Goal: Transaction & Acquisition: Subscribe to service/newsletter

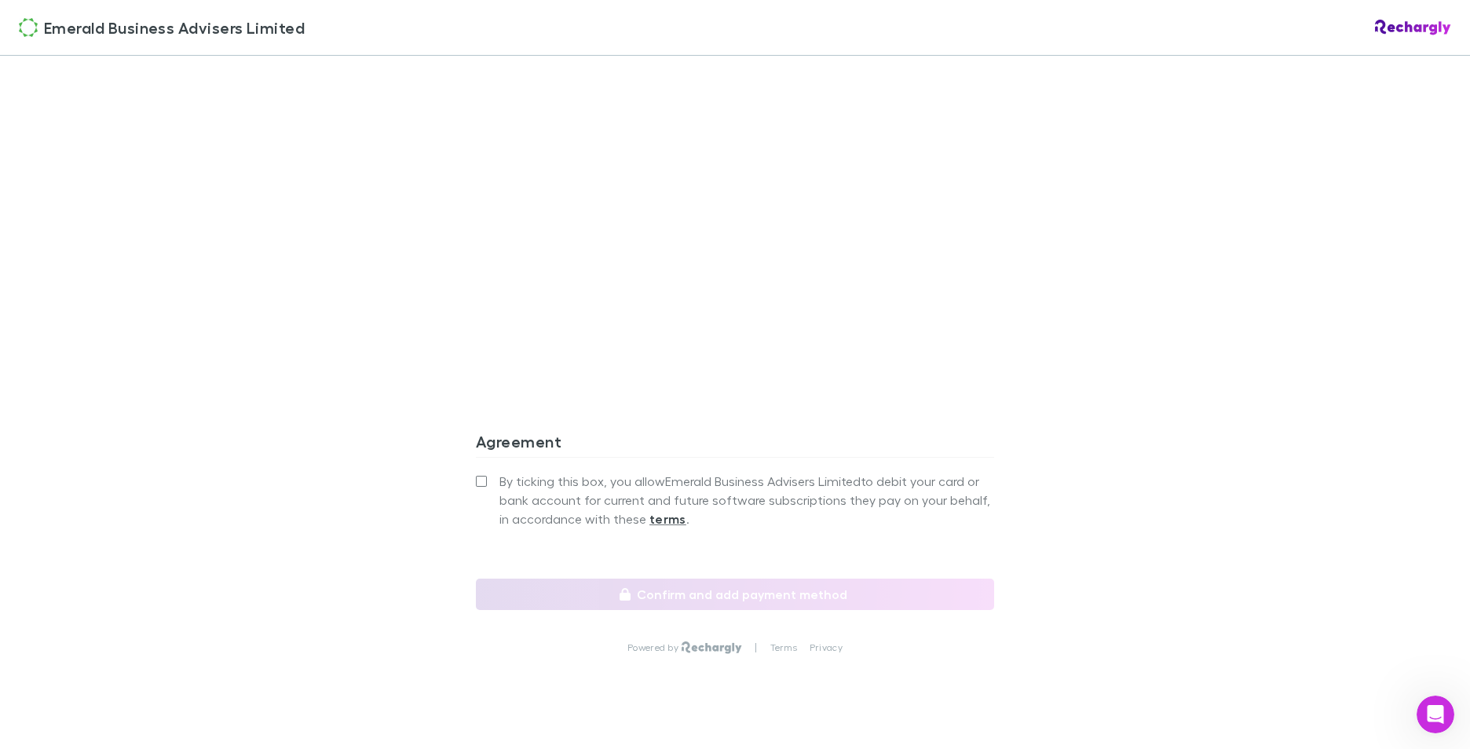
scroll to position [1256, 0]
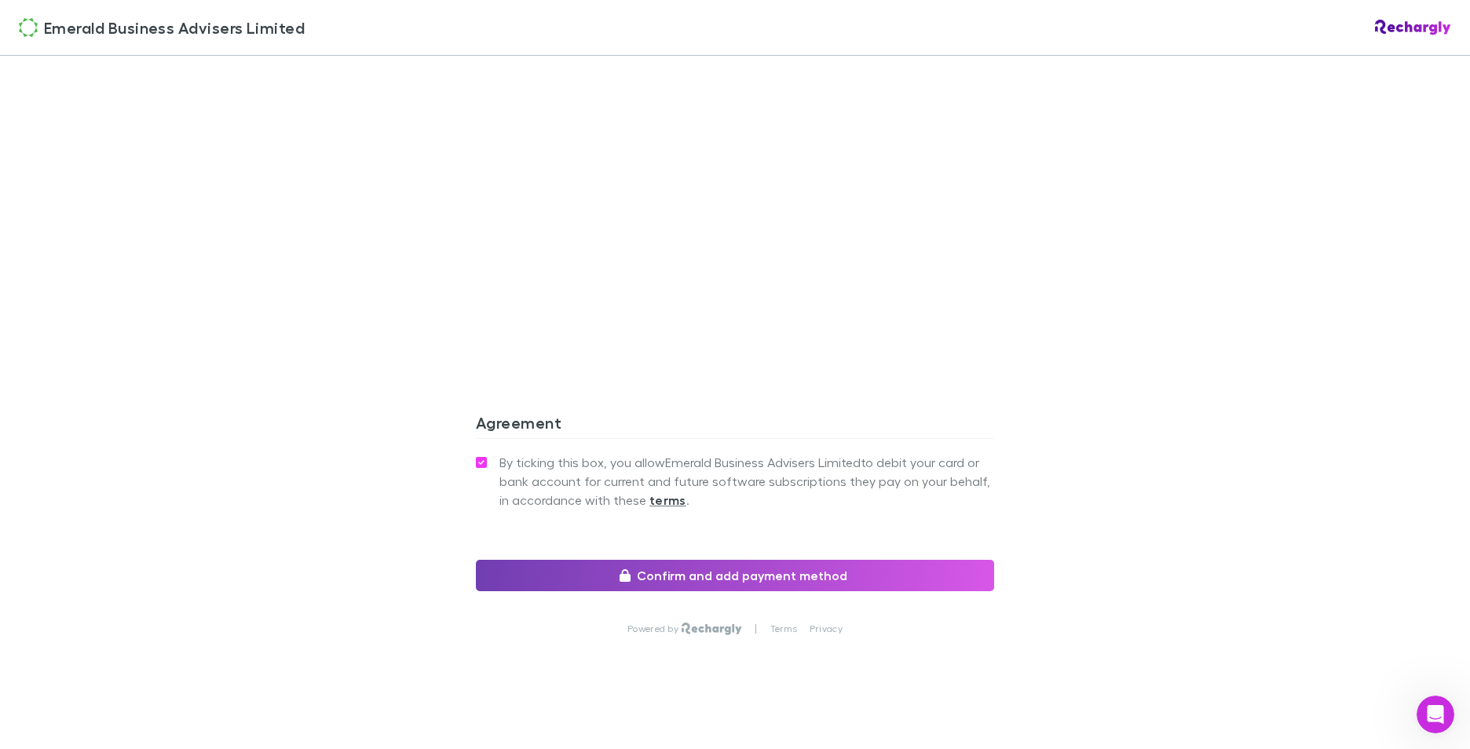
click at [748, 579] on button "Confirm and add payment method" at bounding box center [735, 575] width 518 height 31
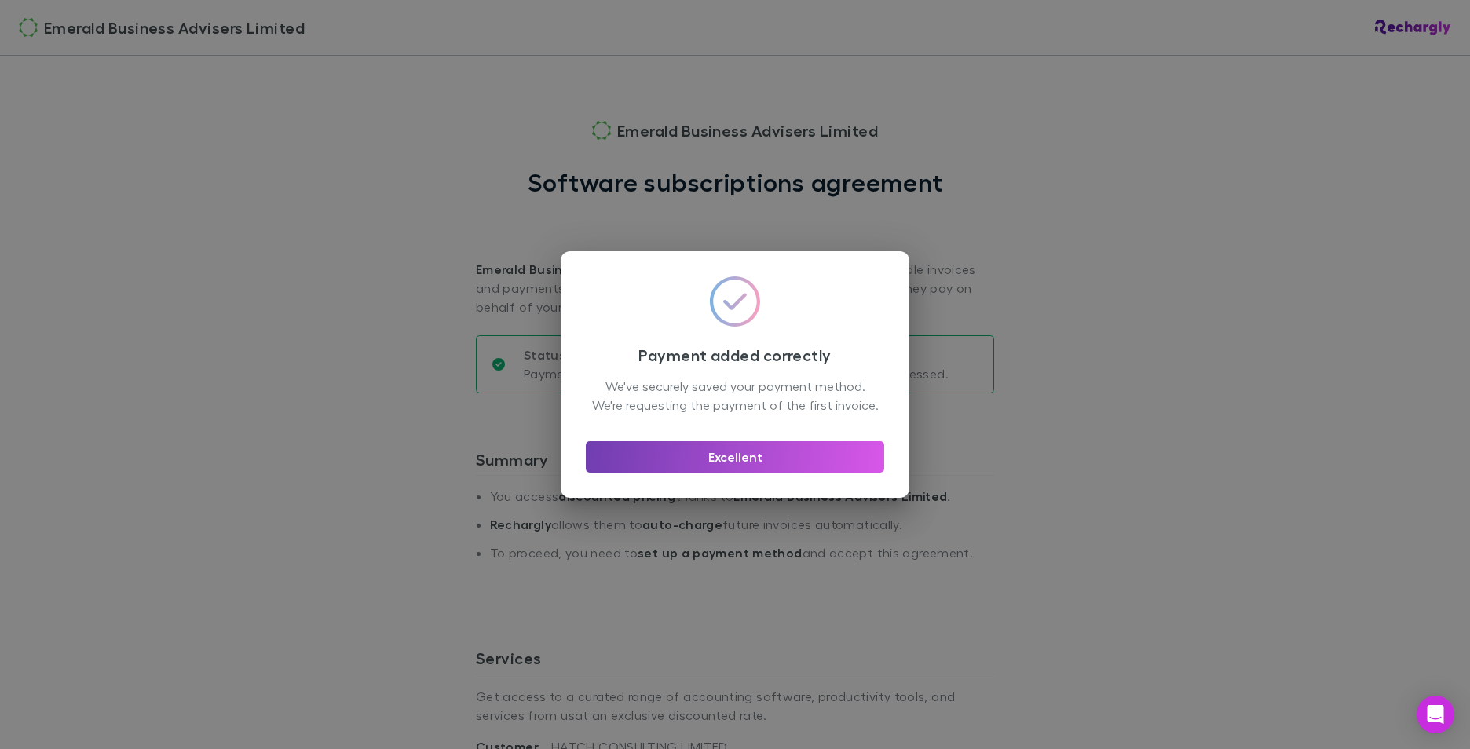
click at [747, 462] on button "Excellent" at bounding box center [735, 456] width 298 height 31
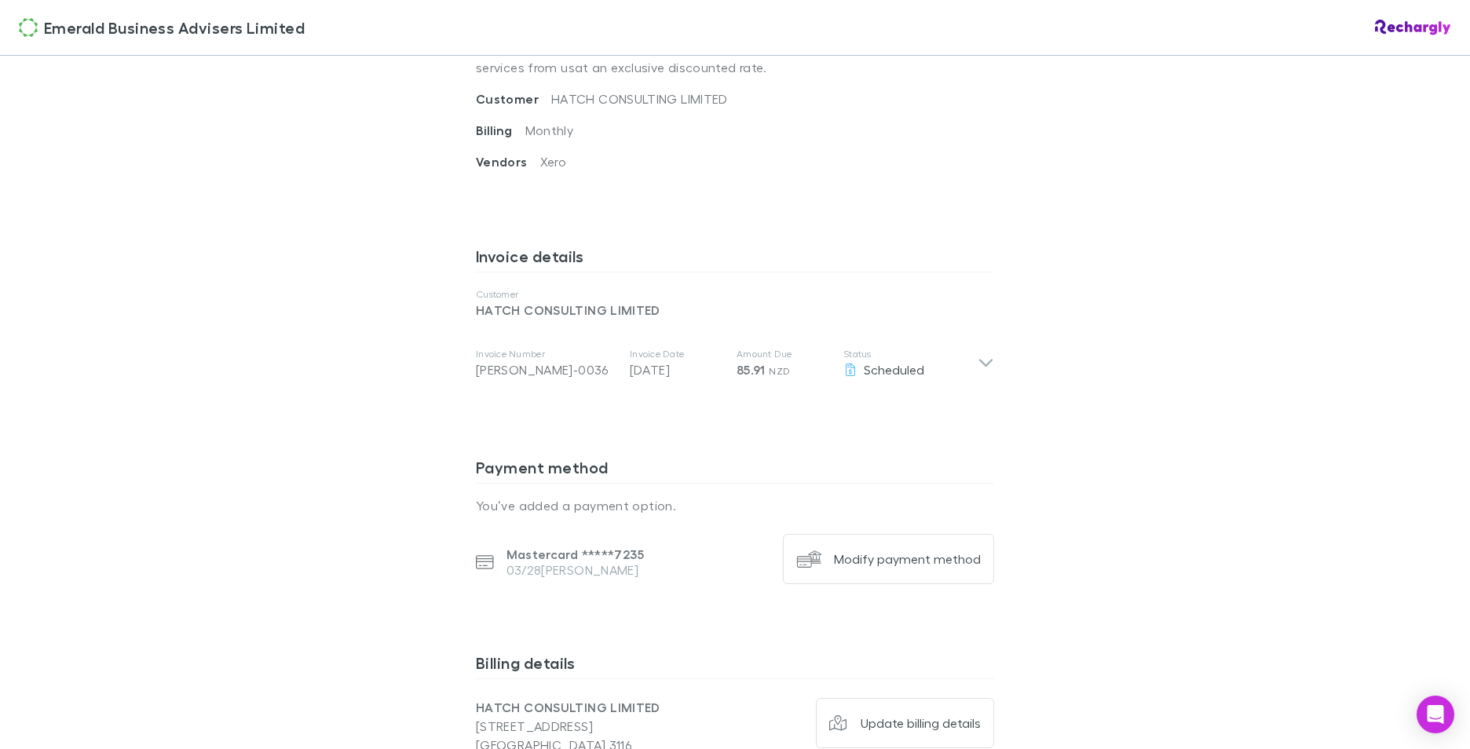
scroll to position [707, 0]
